Goal: Check status: Check status

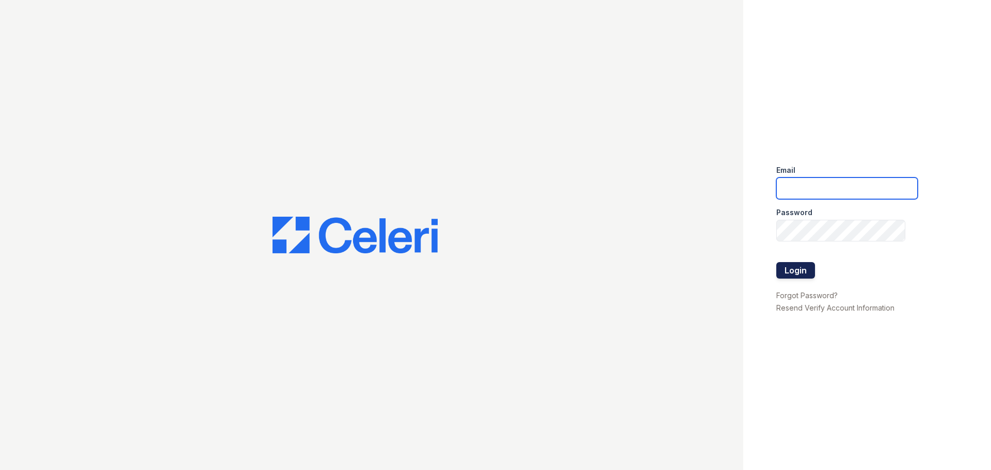
type input "[EMAIL_ADDRESS][DOMAIN_NAME]"
click at [802, 269] on button "Login" at bounding box center [796, 270] width 39 height 17
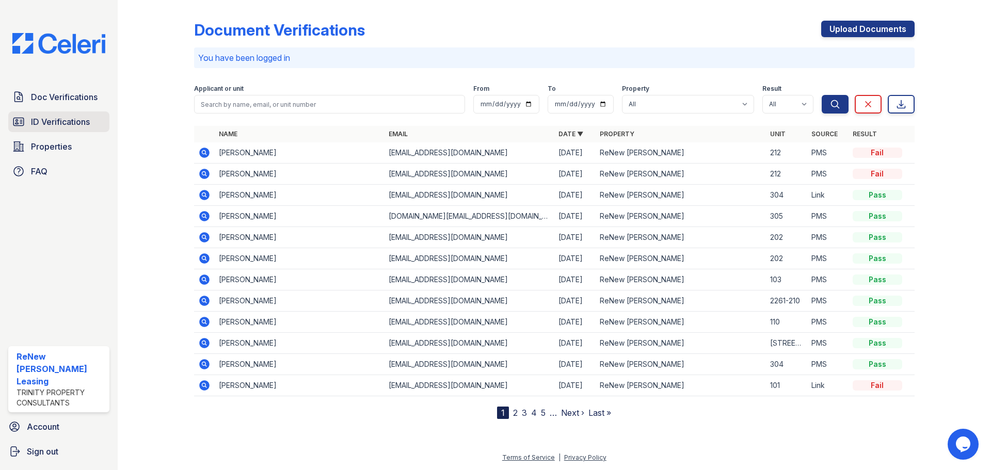
click at [47, 125] on span "ID Verifications" at bounding box center [60, 122] width 59 height 12
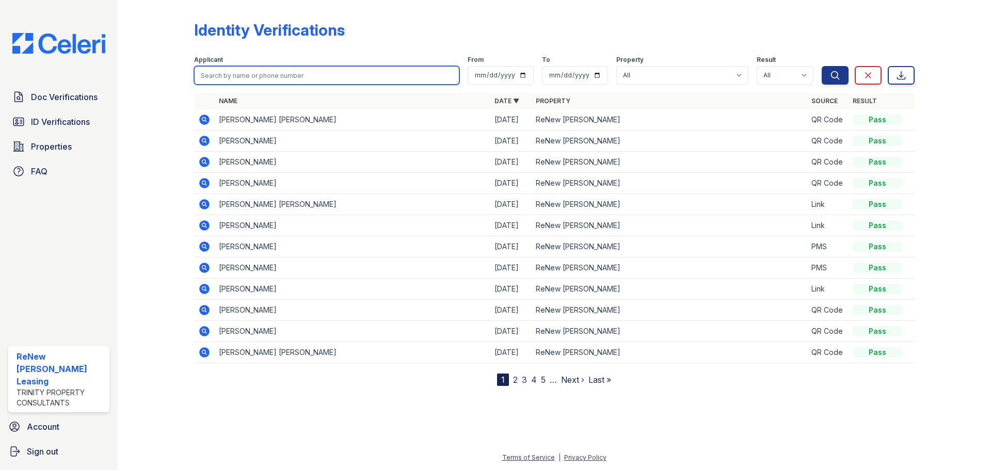
click at [232, 71] on input "search" at bounding box center [326, 75] width 265 height 19
type input "[PERSON_NAME]"
click at [822, 66] on button "Search" at bounding box center [835, 75] width 27 height 19
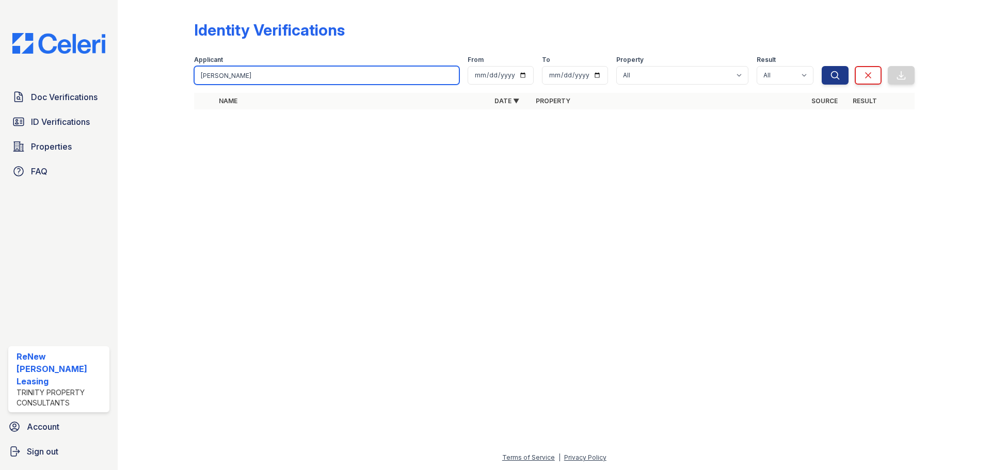
drag, startPoint x: 255, startPoint y: 77, endPoint x: 222, endPoint y: 78, distance: 32.6
click at [222, 78] on input "[PERSON_NAME]" at bounding box center [326, 75] width 265 height 19
type input "[PERSON_NAME]"
click at [822, 66] on button "Search" at bounding box center [835, 75] width 27 height 19
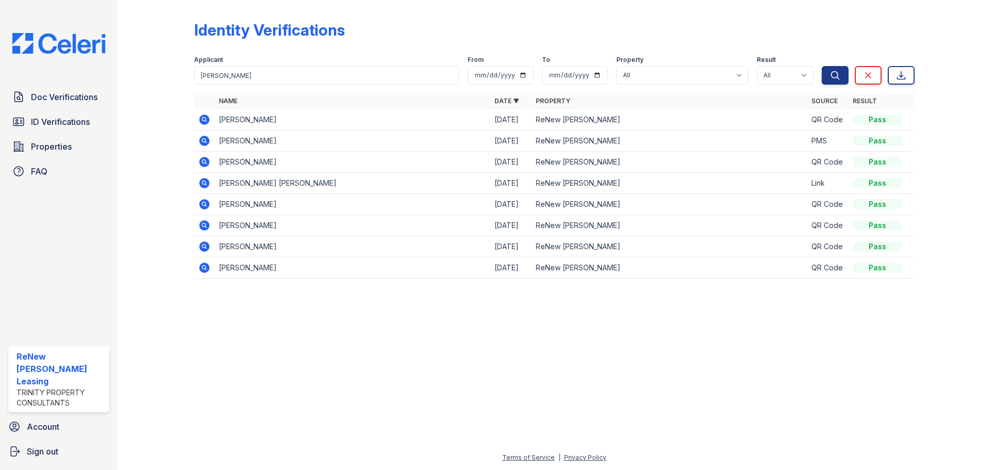
click at [201, 144] on icon at bounding box center [204, 141] width 10 height 10
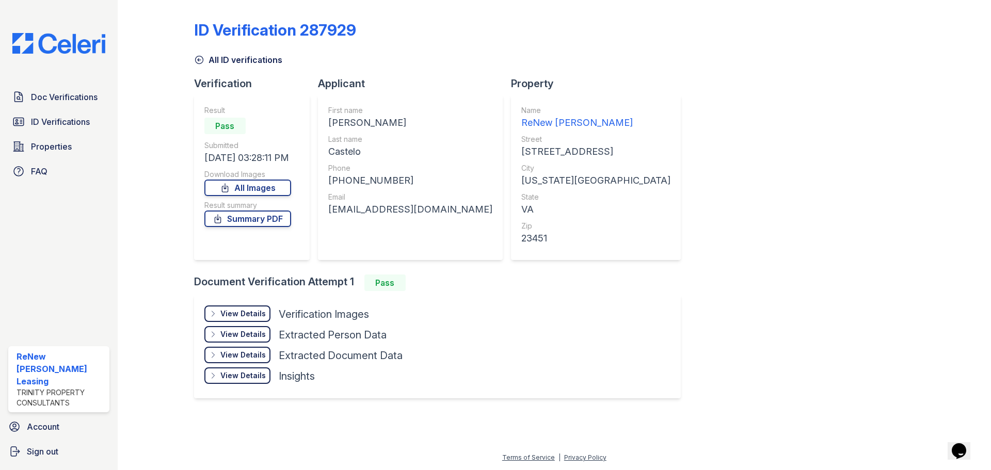
click at [249, 309] on div "View Details" at bounding box center [243, 314] width 45 height 10
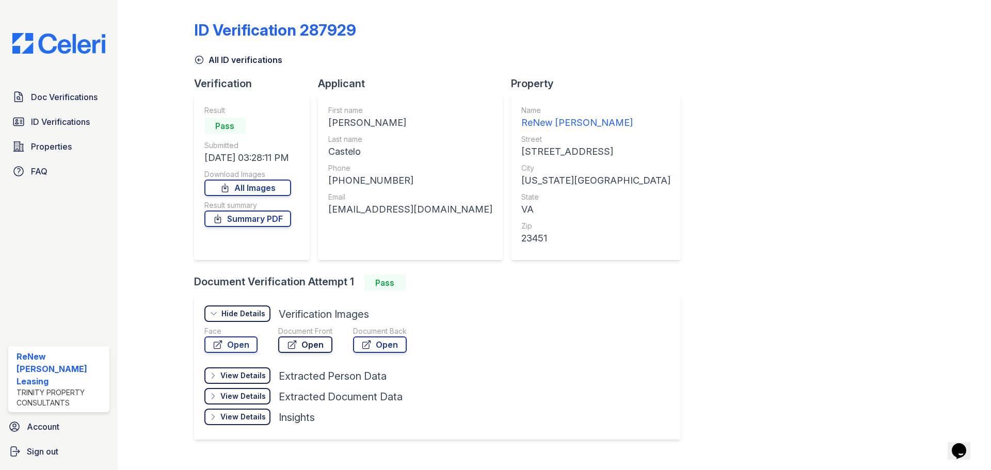
click at [307, 345] on link "Open" at bounding box center [305, 345] width 54 height 17
